Goal: Task Accomplishment & Management: Use online tool/utility

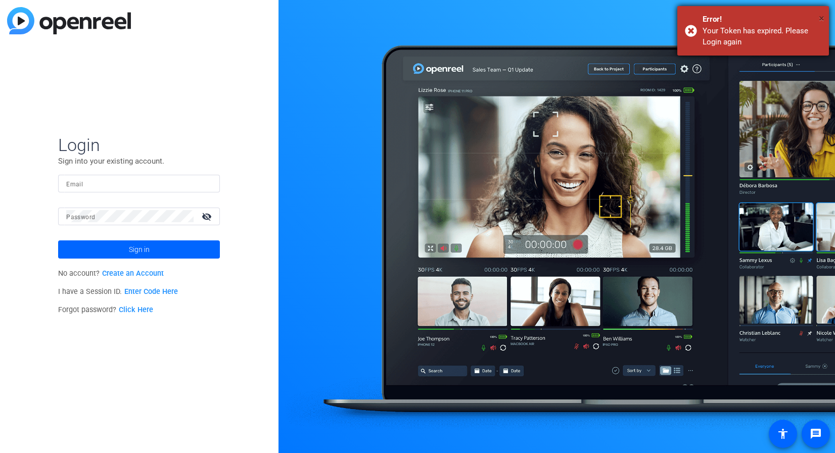
click at [819, 16] on span "×" at bounding box center [822, 18] width 6 height 12
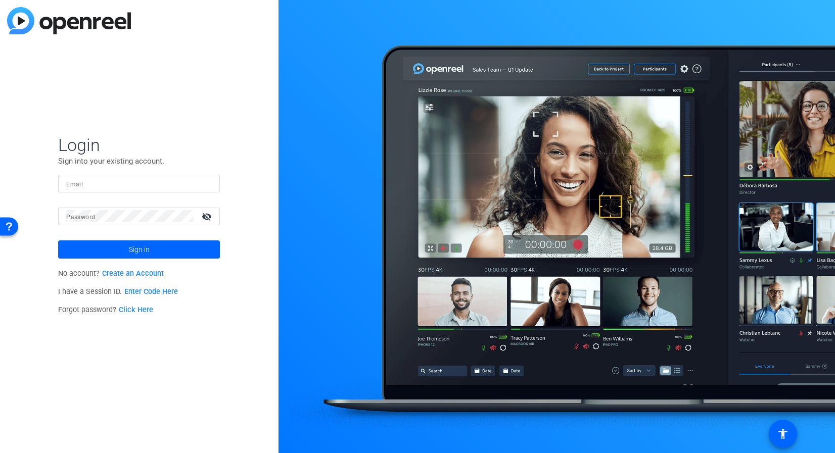
click at [122, 180] on input "Email" at bounding box center [139, 183] width 146 height 12
type input "[PERSON_NAME][EMAIL_ADDRESS][DOMAIN_NAME]"
click at [121, 178] on input "Email" at bounding box center [139, 183] width 146 height 12
type input "[PERSON_NAME][EMAIL_ADDRESS][DOMAIN_NAME]"
click at [118, 252] on span at bounding box center [139, 250] width 162 height 24
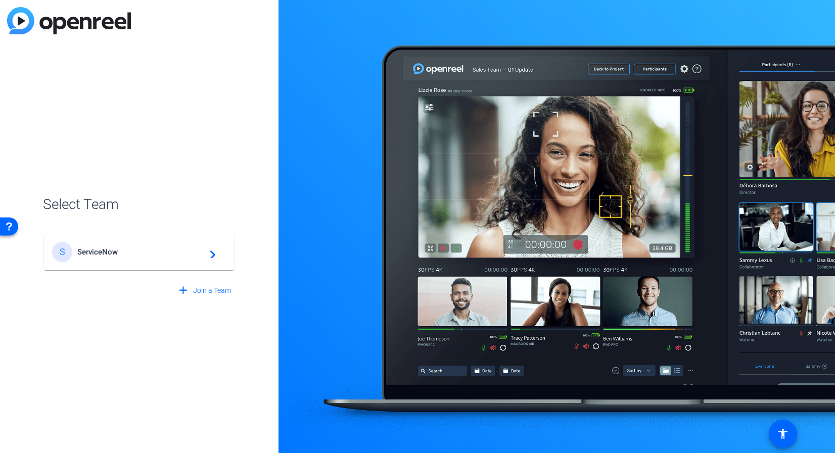
click at [84, 247] on div "S ServiceNow navigate_next" at bounding box center [139, 252] width 174 height 20
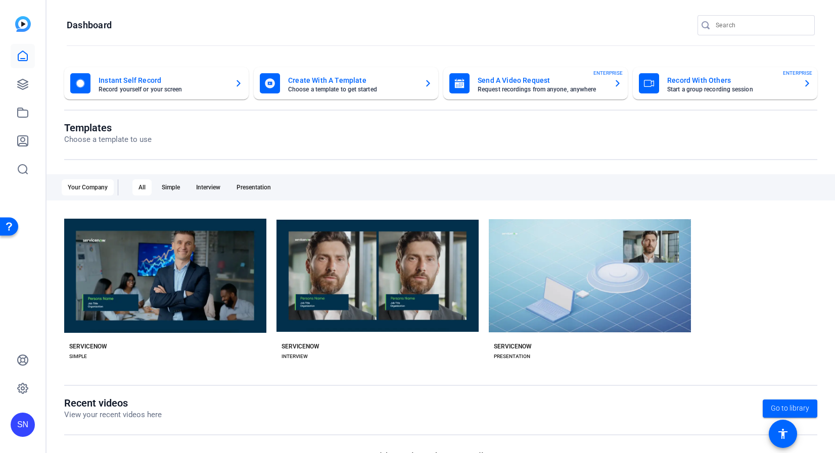
click at [714, 88] on mat-card-subtitle "Start a group recording session" at bounding box center [731, 89] width 128 height 6
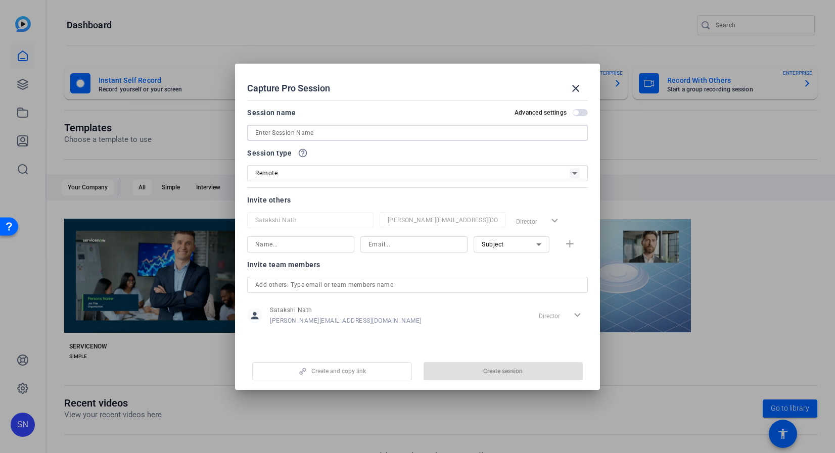
click at [322, 136] on input at bounding box center [417, 133] width 325 height 12
type input "I"
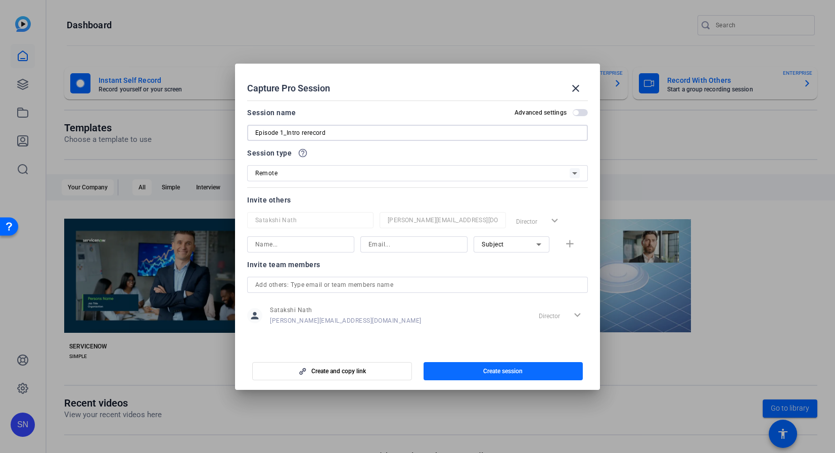
type input "Episode 1_Intro rerecord"
click at [486, 369] on span "Create session" at bounding box center [502, 371] width 39 height 8
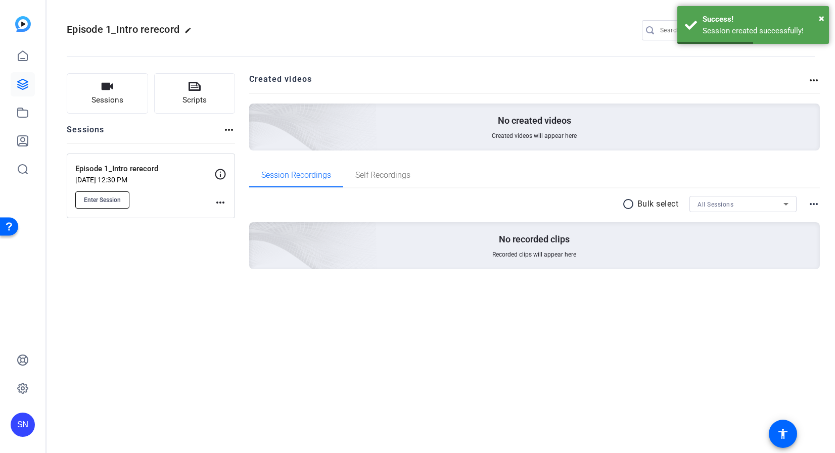
click at [125, 205] on button "Enter Session" at bounding box center [102, 200] width 54 height 17
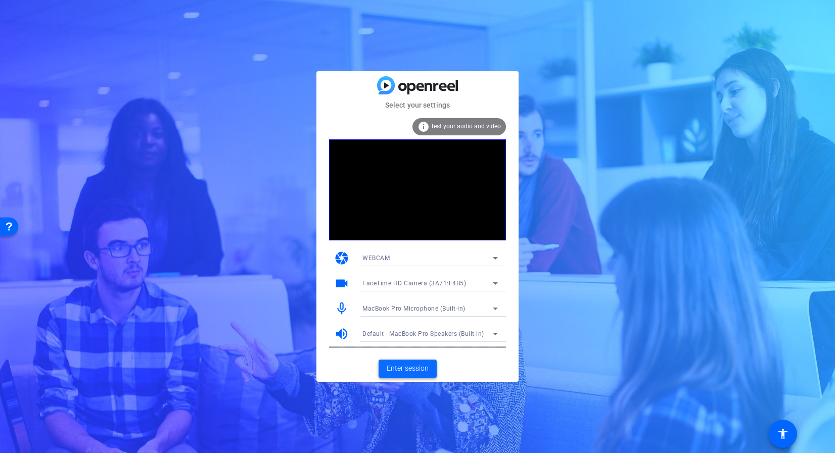
click at [423, 372] on span "Enter session" at bounding box center [408, 368] width 42 height 11
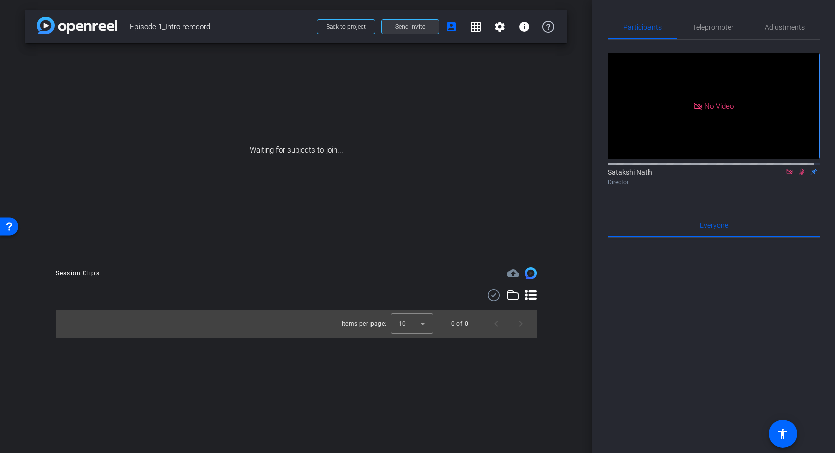
click at [428, 28] on span at bounding box center [410, 27] width 57 height 24
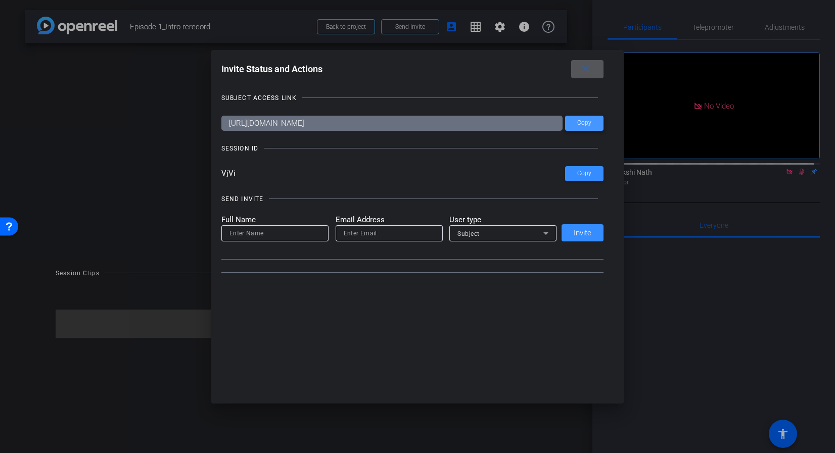
click at [572, 128] on span at bounding box center [584, 123] width 38 height 24
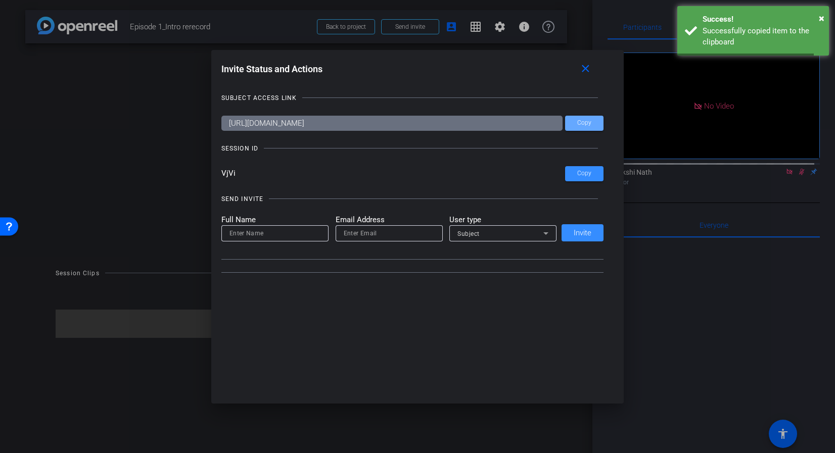
click at [738, 373] on div at bounding box center [417, 226] width 835 height 453
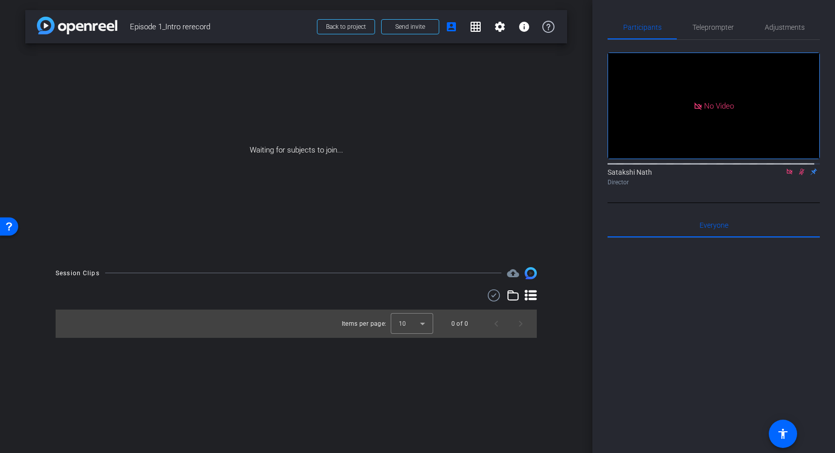
click at [236, 188] on div "Waiting for subjects to join..." at bounding box center [296, 150] width 542 height 214
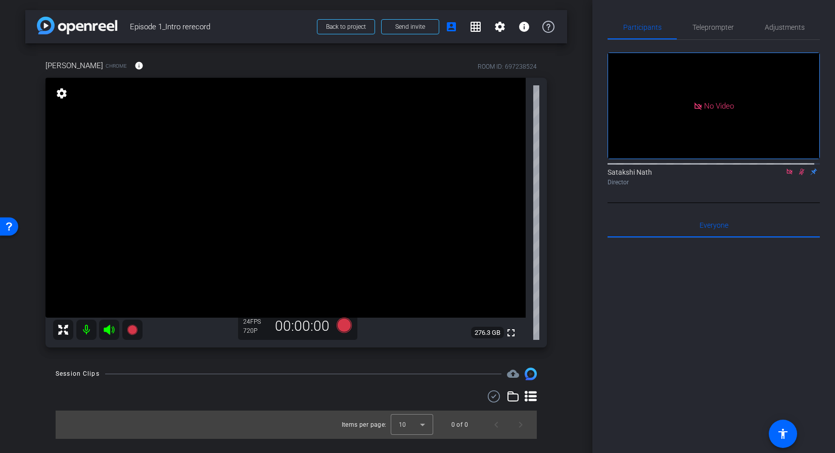
click at [672, 373] on div at bounding box center [714, 363] width 212 height 250
click at [786, 175] on icon at bounding box center [790, 171] width 8 height 7
click at [787, 175] on icon at bounding box center [790, 171] width 8 height 7
click at [759, 371] on div at bounding box center [714, 363] width 212 height 250
click at [788, 175] on icon at bounding box center [790, 172] width 4 height 7
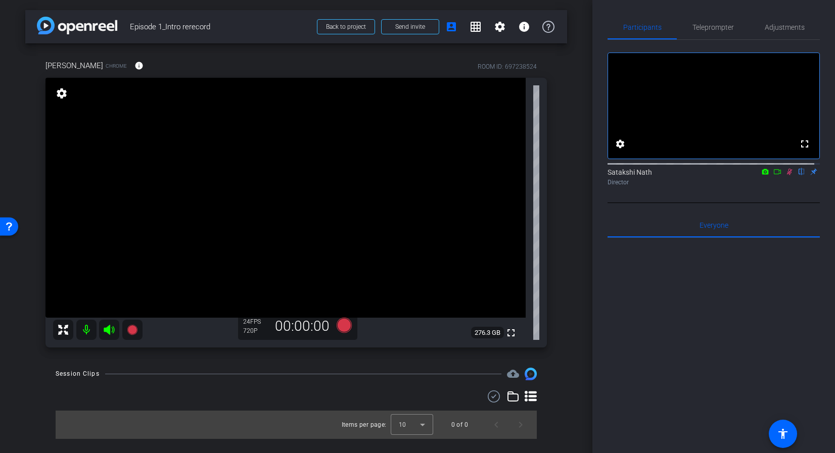
click at [773, 175] on icon at bounding box center [777, 171] width 8 height 7
click at [798, 175] on icon at bounding box center [802, 171] width 8 height 7
click at [483, 32] on span at bounding box center [476, 27] width 24 height 24
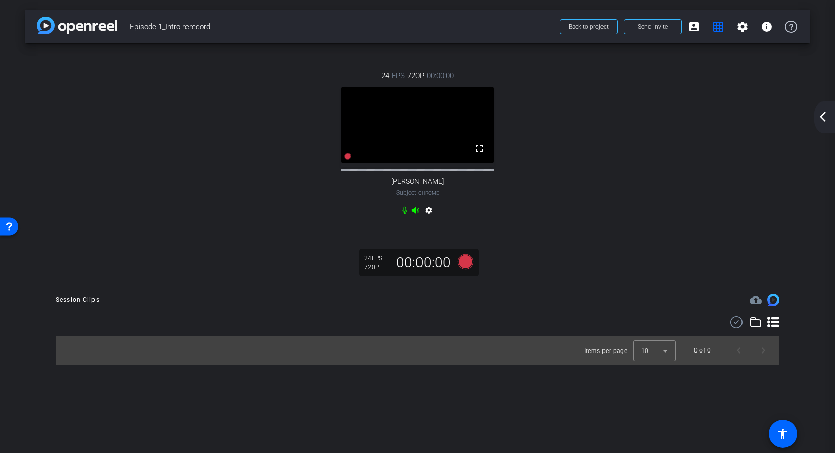
click at [739, 228] on div "24 FPS 720P 00:00:00 fullscreen Ranjan Raman Subject - Chrome settings" at bounding box center [417, 144] width 744 height 181
click at [469, 269] on icon at bounding box center [465, 261] width 15 height 15
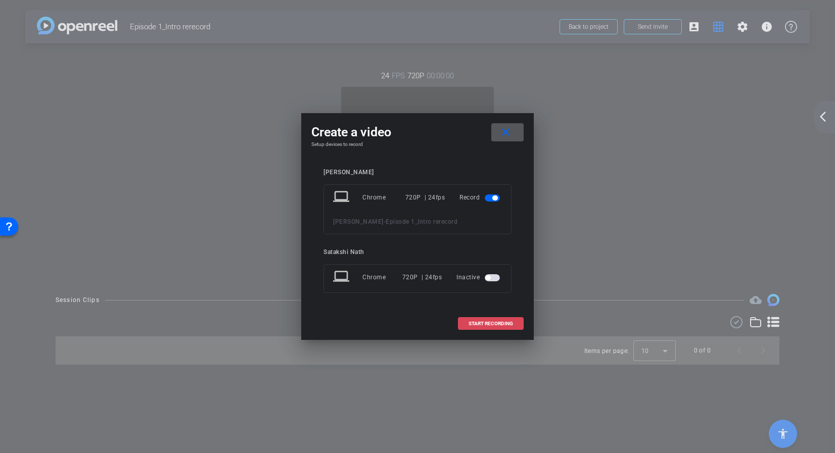
click at [484, 325] on span "START RECORDING" at bounding box center [491, 323] width 44 height 5
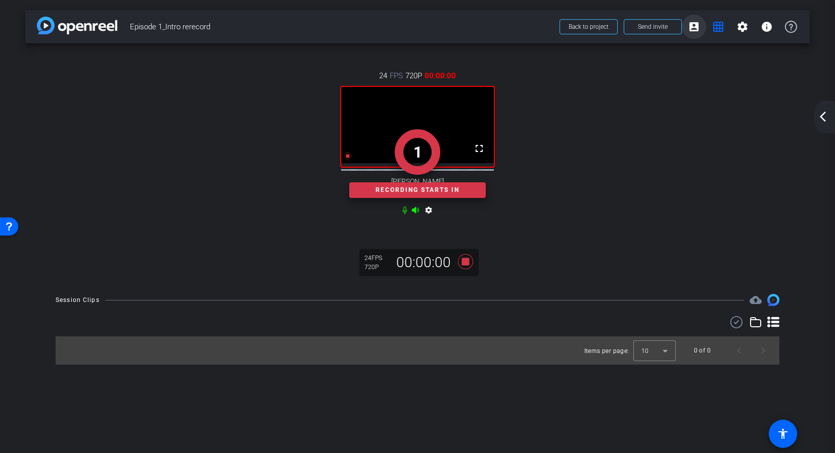
click at [698, 27] on mat-icon "account_box" at bounding box center [694, 27] width 12 height 12
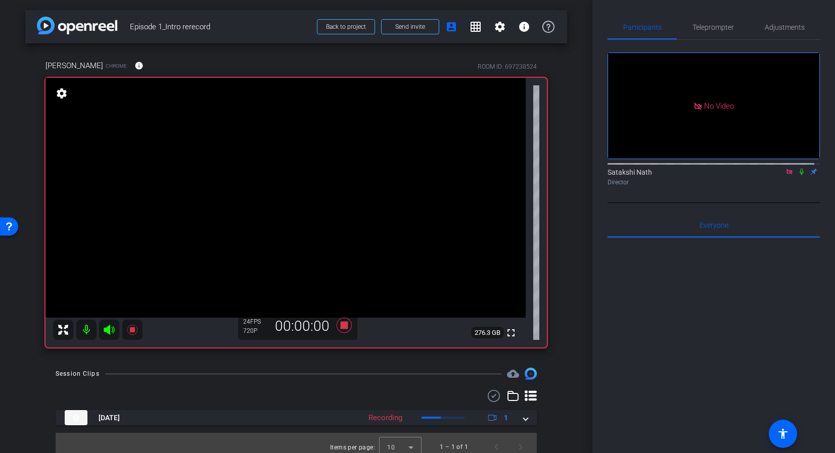
click at [798, 175] on icon at bounding box center [802, 171] width 8 height 7
click at [342, 329] on icon at bounding box center [344, 325] width 15 height 15
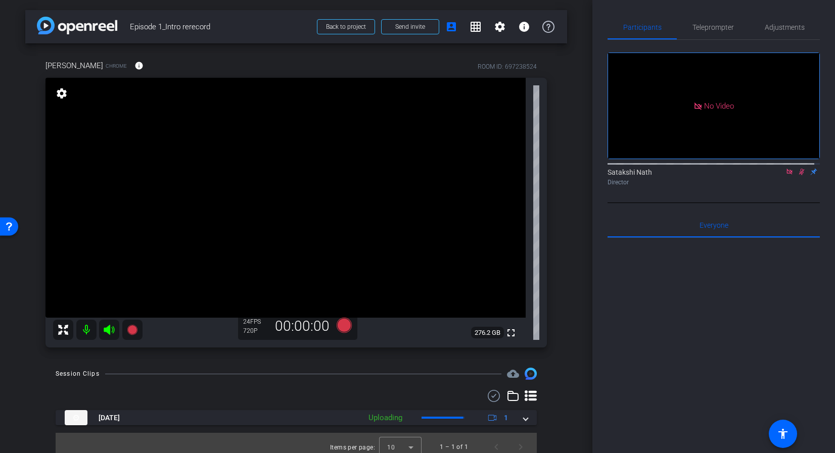
click at [798, 175] on icon at bounding box center [802, 171] width 8 height 7
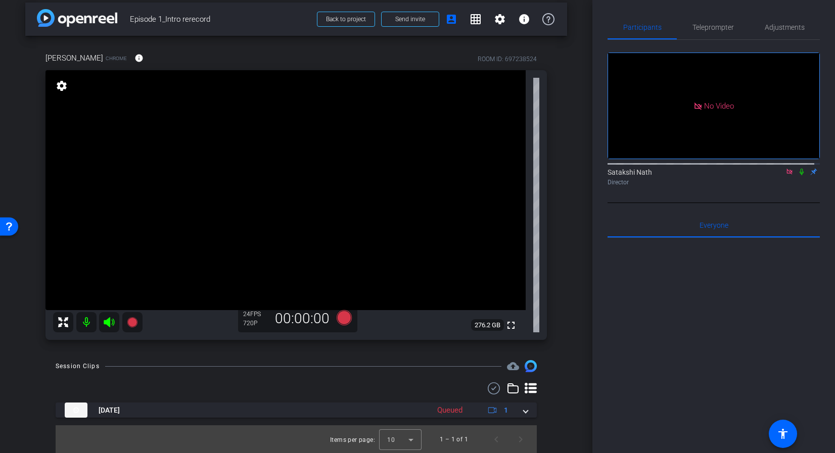
scroll to position [8, 0]
click at [798, 175] on icon at bounding box center [802, 171] width 8 height 7
click at [471, 18] on mat-icon "grid_on" at bounding box center [476, 19] width 12 height 12
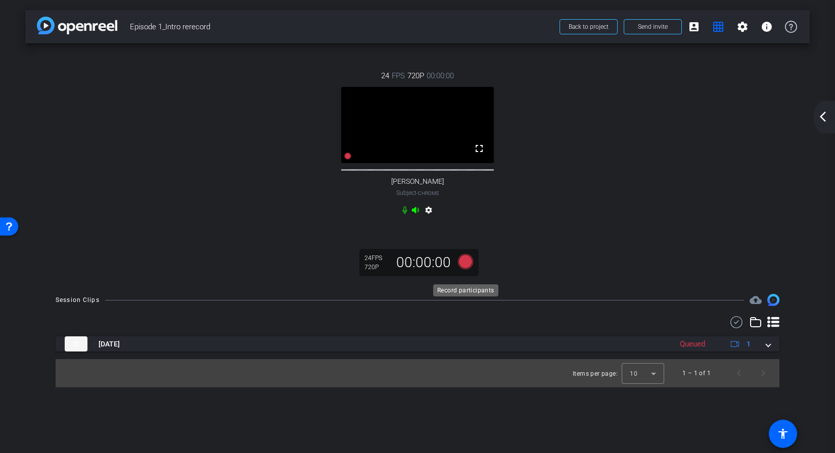
click at [464, 269] on icon at bounding box center [465, 261] width 15 height 15
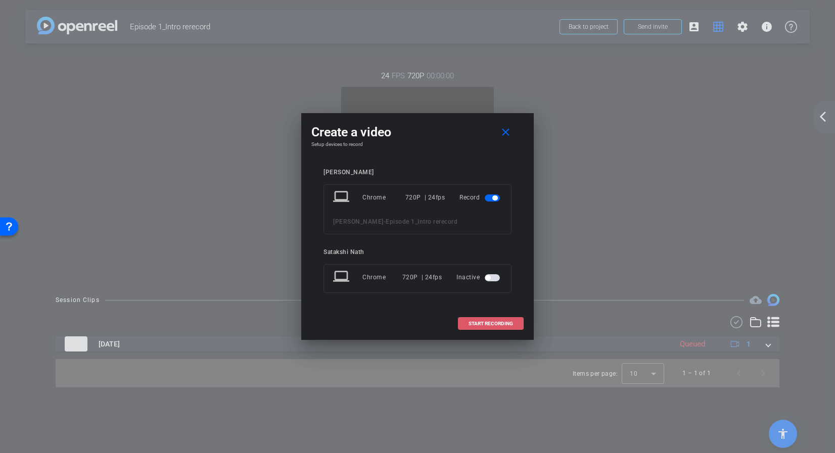
click at [511, 318] on span at bounding box center [490, 324] width 65 height 24
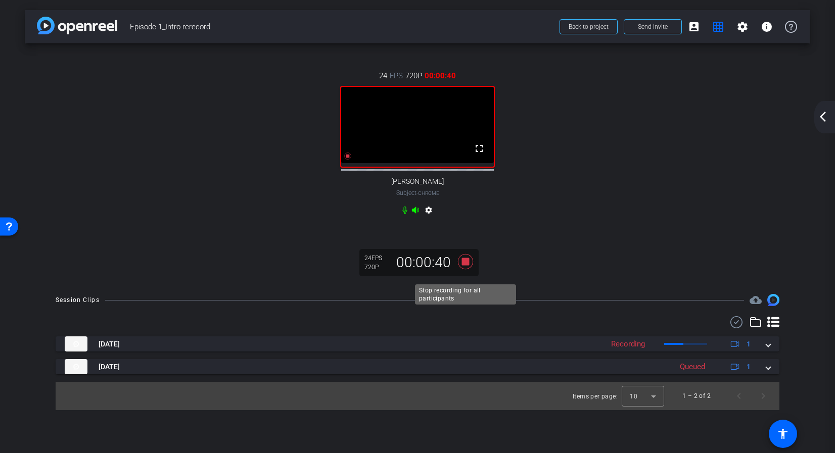
click at [469, 271] on icon at bounding box center [465, 262] width 24 height 18
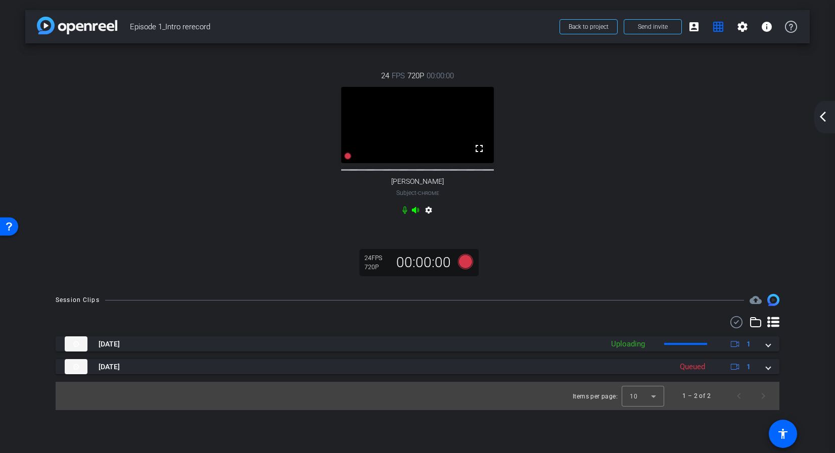
click at [600, 267] on div "24 FPS 720P 00:00:00 fullscreen Ranjan Raman Subject - Chrome settings 24 FPS 7…" at bounding box center [417, 163] width 785 height 241
click at [697, 35] on span at bounding box center [694, 27] width 24 height 24
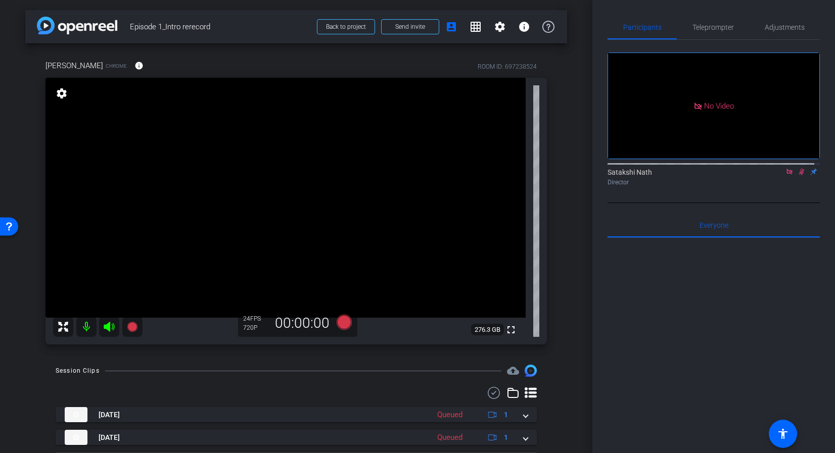
click at [796, 176] on mat-icon at bounding box center [802, 171] width 12 height 9
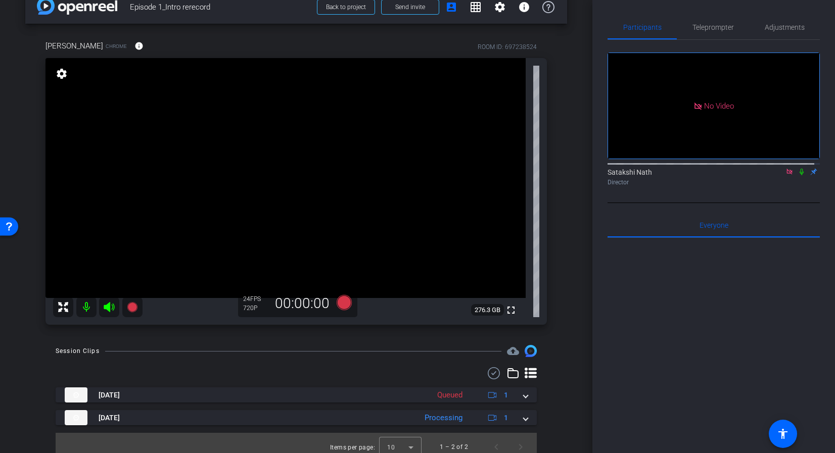
scroll to position [28, 0]
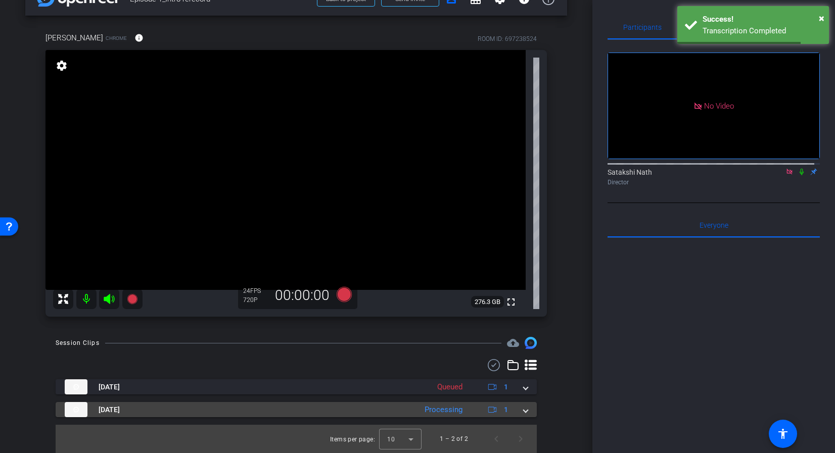
click at [524, 411] on span at bounding box center [526, 410] width 4 height 11
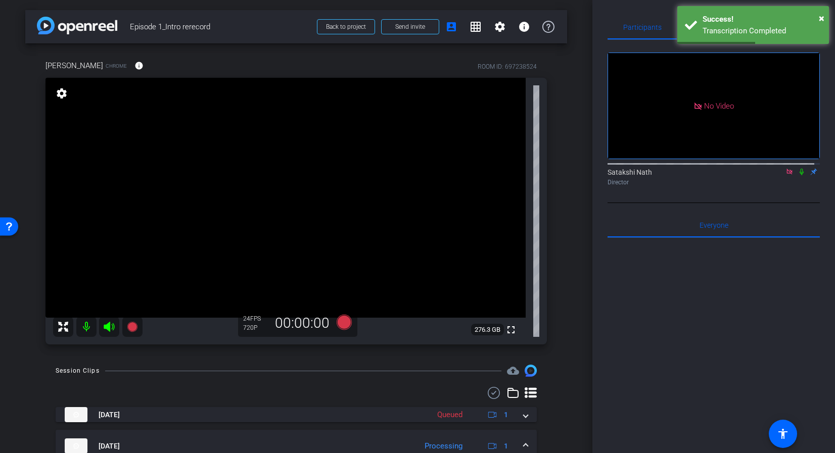
scroll to position [80, 0]
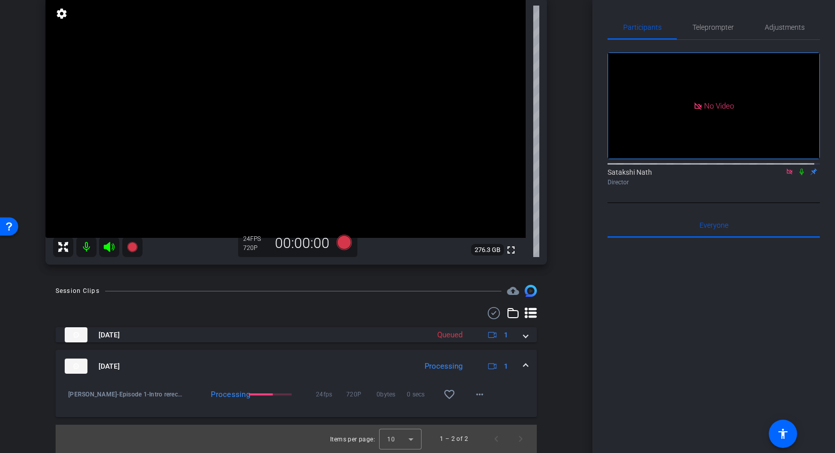
click at [702, 350] on div at bounding box center [714, 363] width 212 height 250
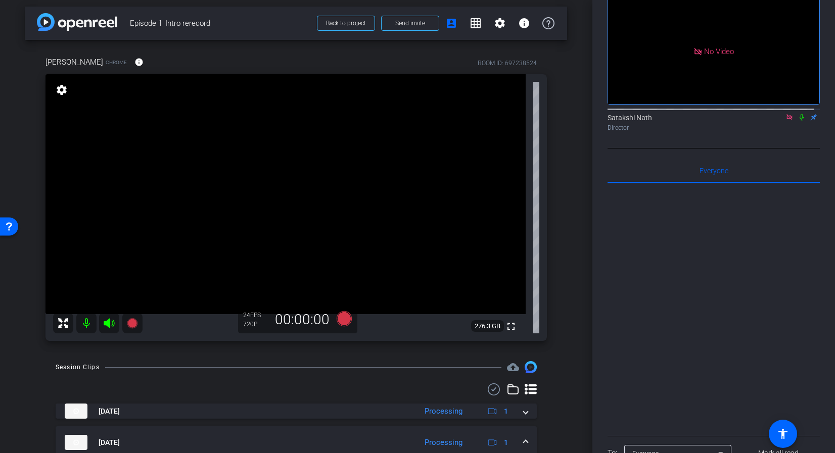
scroll to position [0, 0]
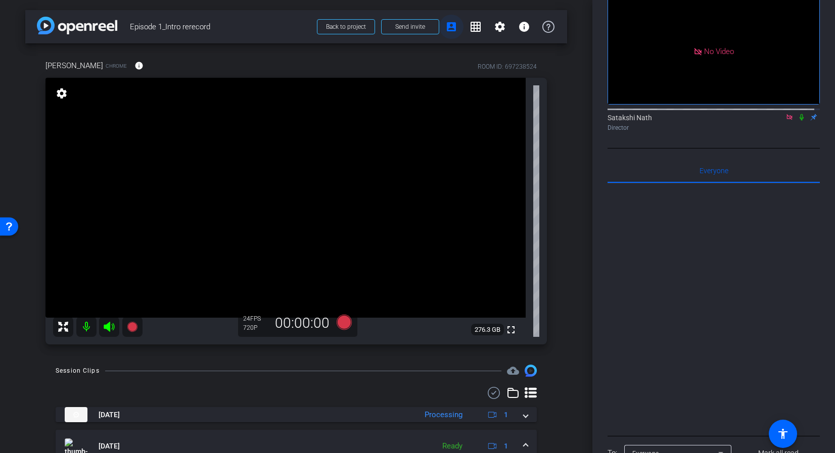
click at [450, 32] on mat-icon "account_box" at bounding box center [451, 27] width 12 height 12
click at [475, 34] on span at bounding box center [476, 27] width 24 height 24
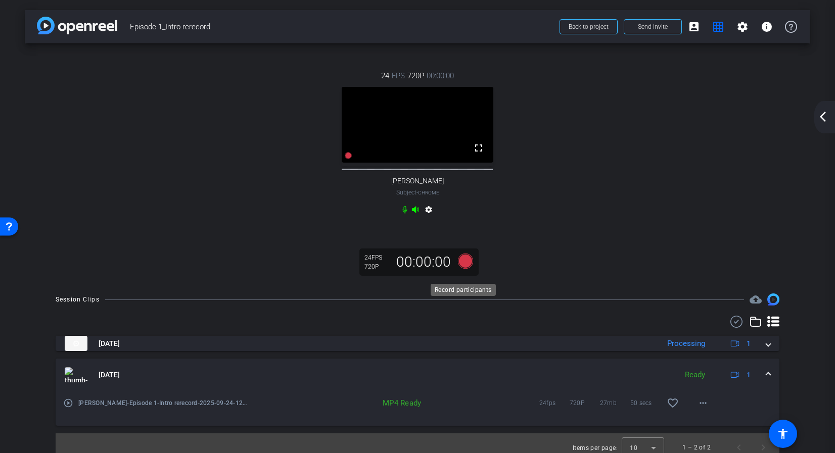
click at [462, 269] on icon at bounding box center [465, 261] width 15 height 15
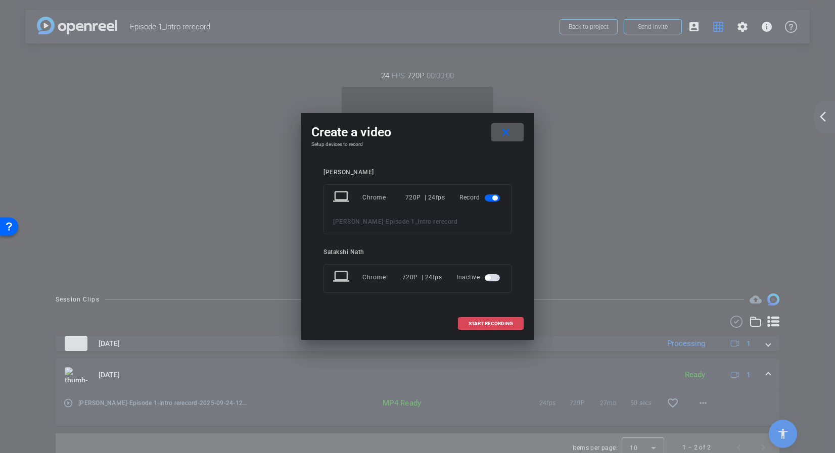
click at [511, 324] on span "START RECORDING" at bounding box center [491, 323] width 44 height 5
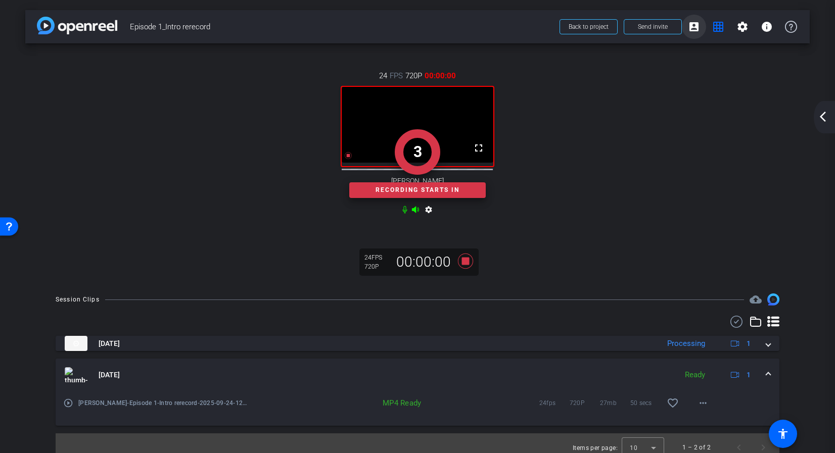
click at [688, 31] on mat-icon "account_box" at bounding box center [694, 27] width 12 height 12
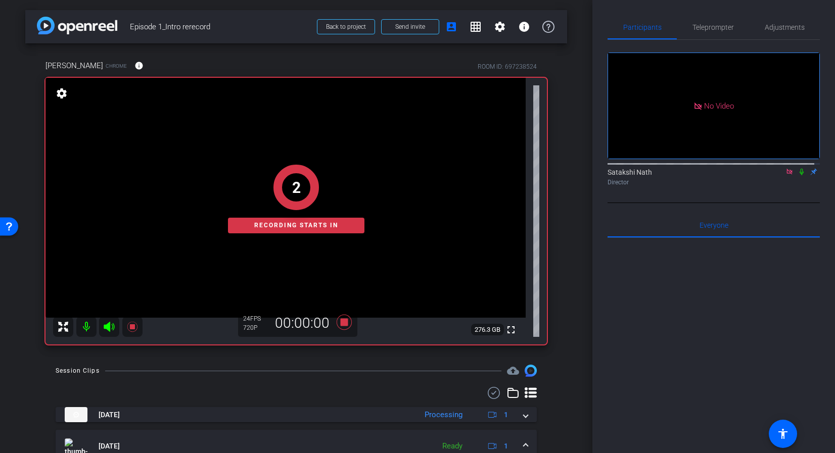
click at [799, 175] on icon at bounding box center [802, 171] width 8 height 7
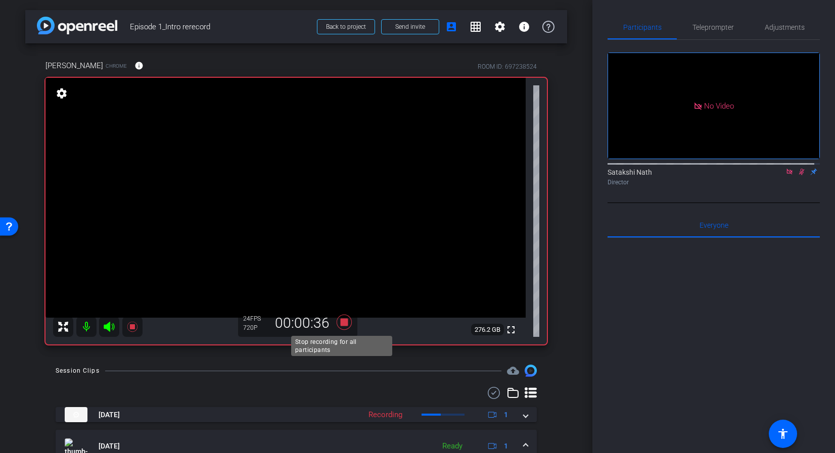
click at [339, 328] on icon at bounding box center [344, 322] width 24 height 18
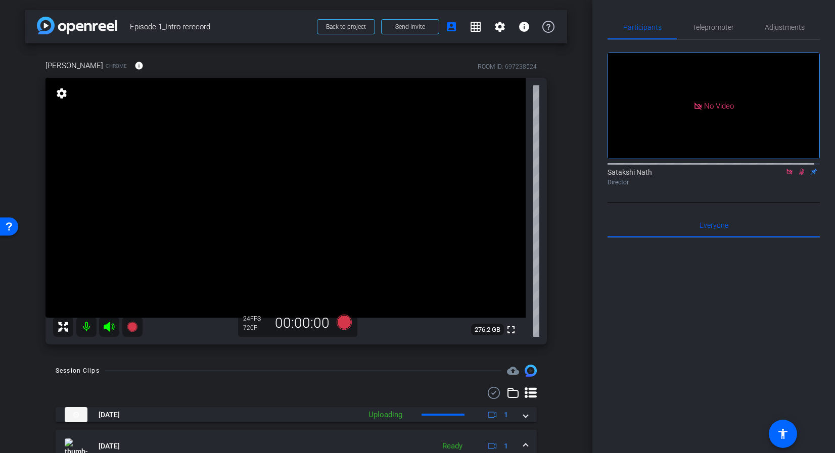
click at [799, 175] on icon at bounding box center [802, 172] width 6 height 7
click at [787, 337] on div at bounding box center [714, 363] width 212 height 250
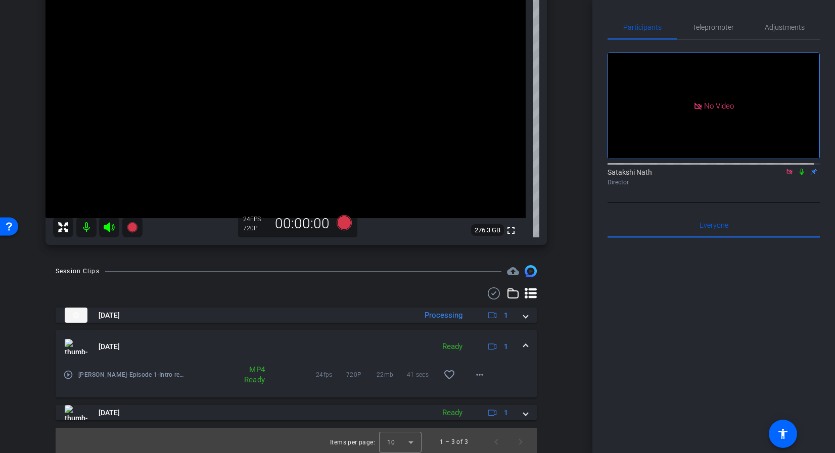
scroll to position [103, 0]
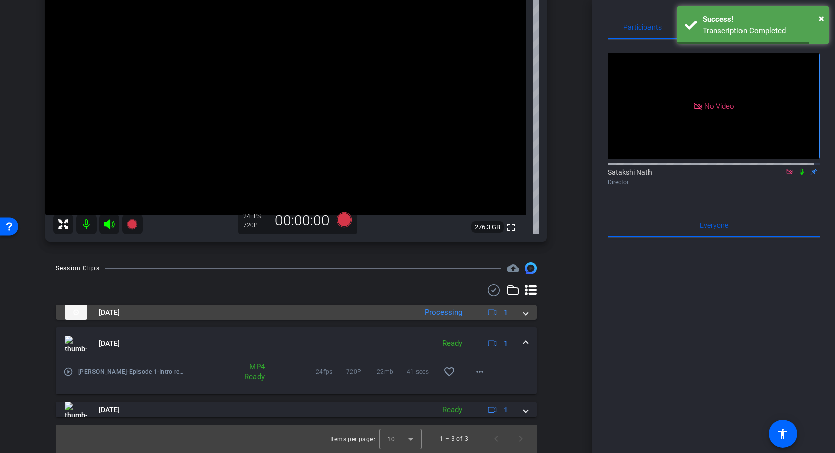
click at [183, 315] on mat-panel-title "Sep 24, 2025" at bounding box center [238, 312] width 347 height 15
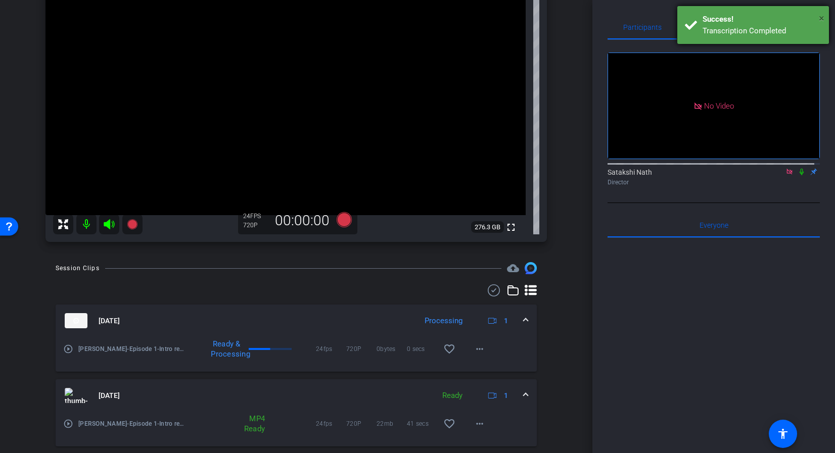
click at [824, 18] on span "×" at bounding box center [822, 18] width 6 height 12
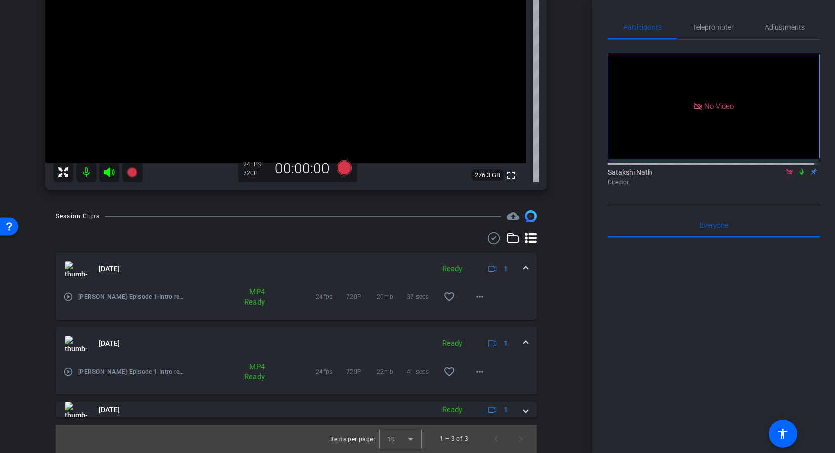
scroll to position [0, 0]
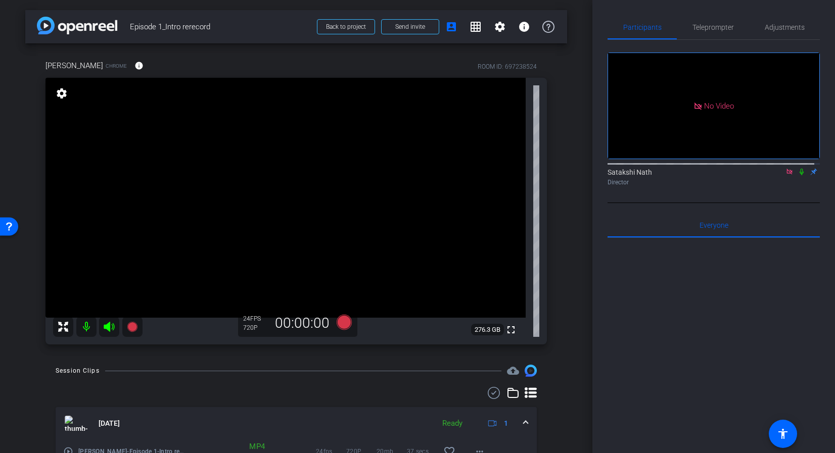
click at [555, 278] on div "Ranjan Raman Chrome info ROOM ID: 697238524 fullscreen settings 276.3 GB 24 FPS…" at bounding box center [296, 198] width 542 height 311
click at [738, 369] on div at bounding box center [714, 363] width 212 height 250
